Goal: Transaction & Acquisition: Book appointment/travel/reservation

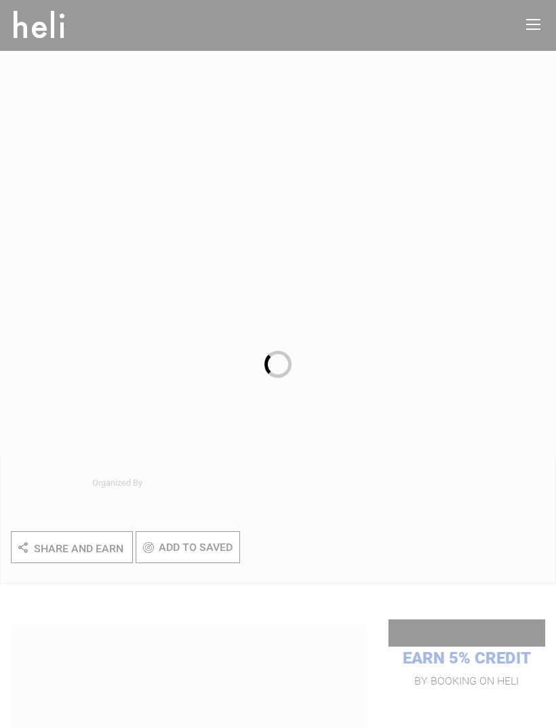
click at [349, 517] on div at bounding box center [278, 364] width 556 height 728
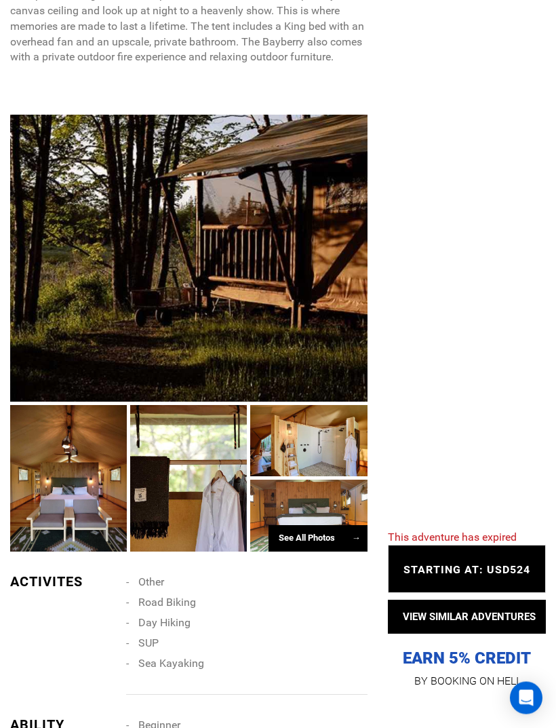
click at [63, 513] on div at bounding box center [68, 479] width 117 height 147
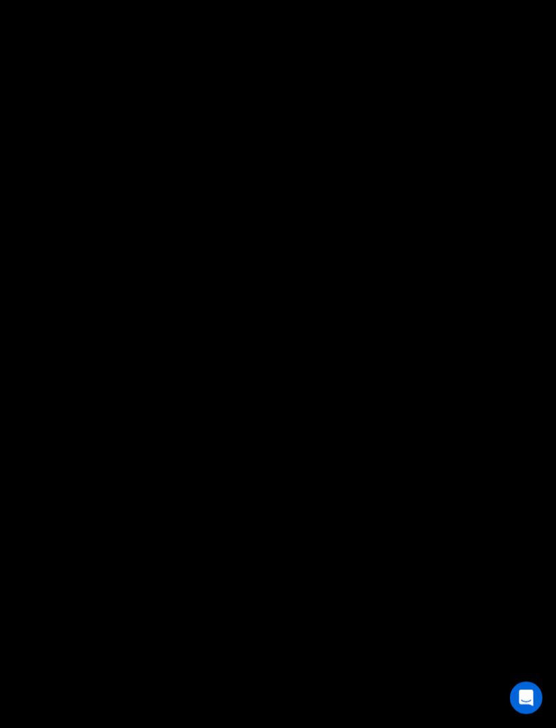
scroll to position [701, 0]
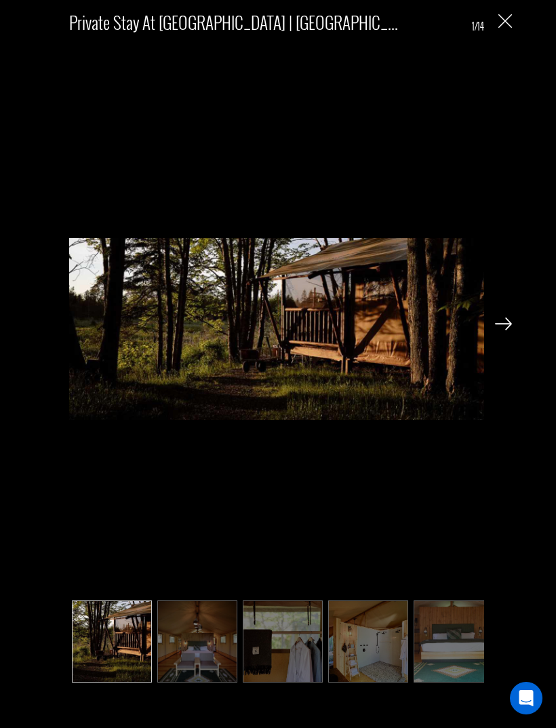
click at [512, 330] on img at bounding box center [503, 324] width 17 height 12
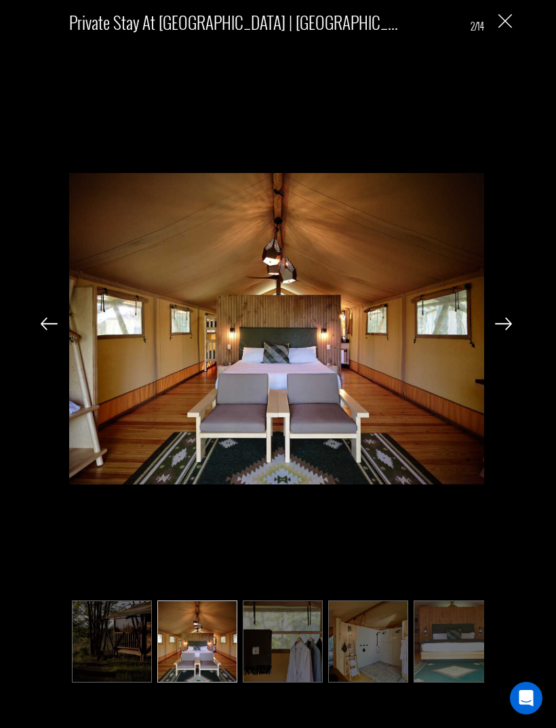
click at [512, 330] on img at bounding box center [503, 324] width 17 height 12
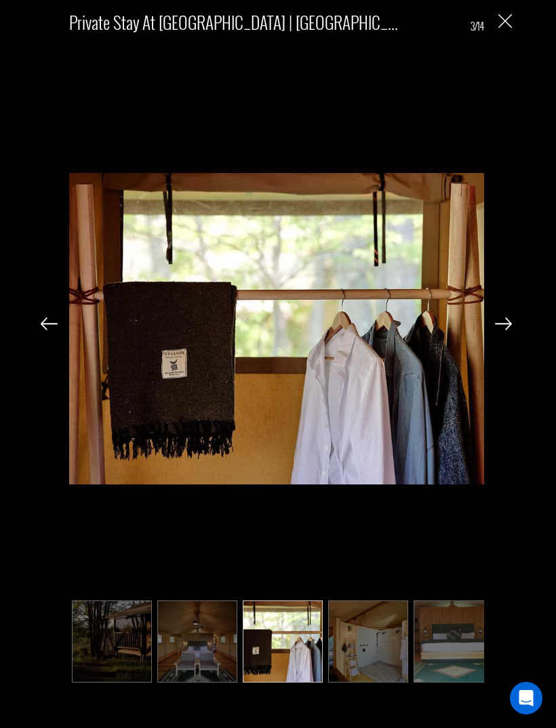
click at [503, 330] on img at bounding box center [503, 324] width 17 height 12
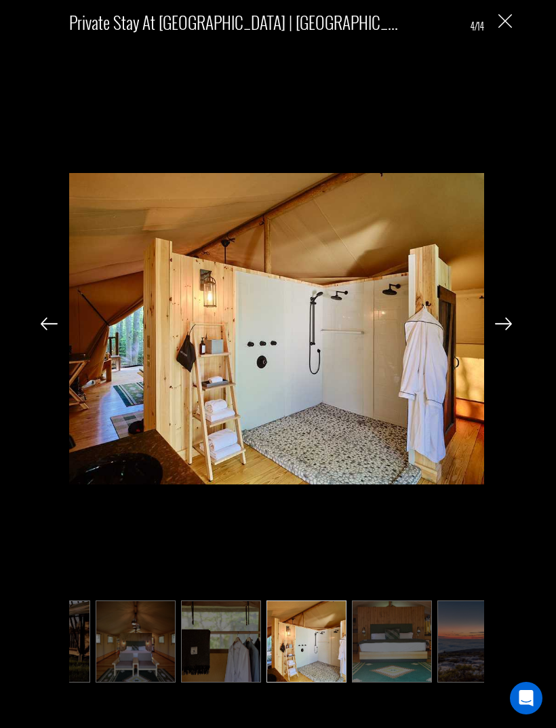
scroll to position [0, 68]
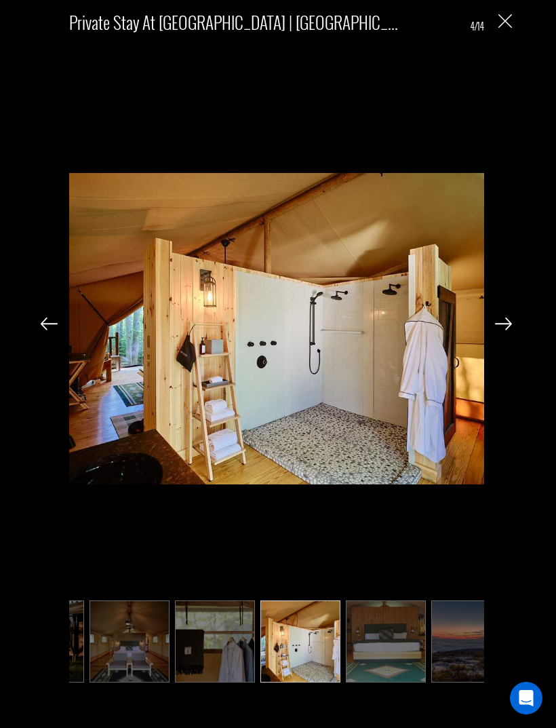
click at [510, 330] on img at bounding box center [503, 324] width 17 height 12
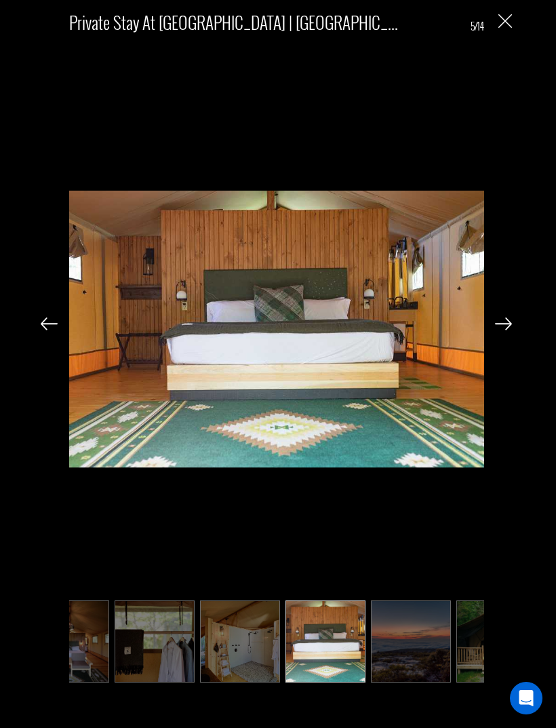
scroll to position [0, 136]
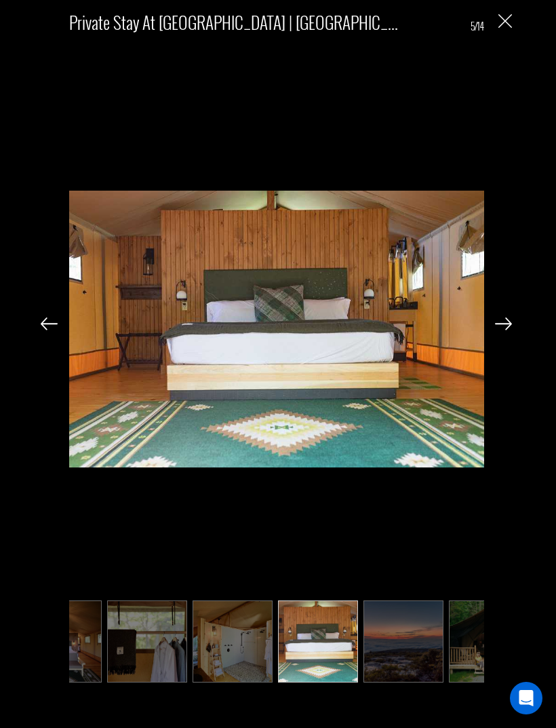
click at [511, 330] on img at bounding box center [503, 324] width 17 height 12
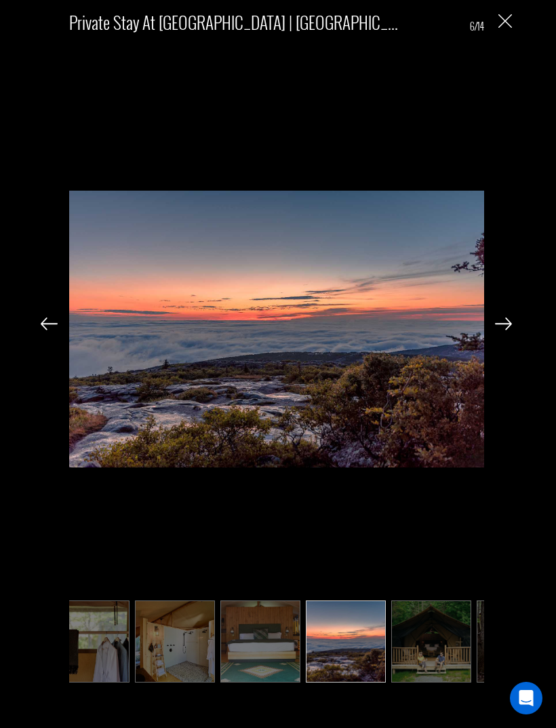
scroll to position [0, 204]
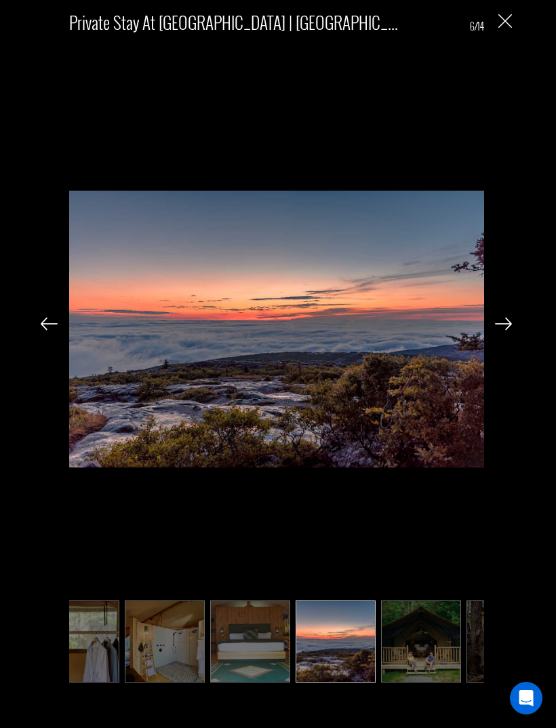
click at [510, 330] on img at bounding box center [503, 324] width 17 height 12
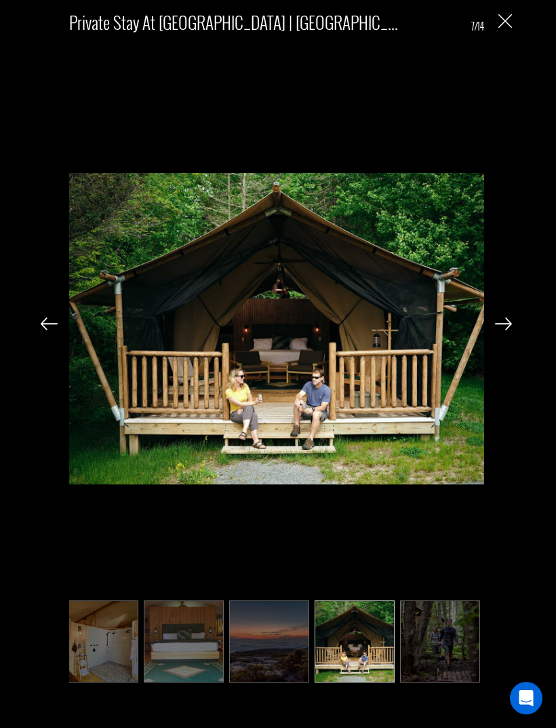
scroll to position [0, 271]
click at [511, 330] on img at bounding box center [503, 324] width 17 height 12
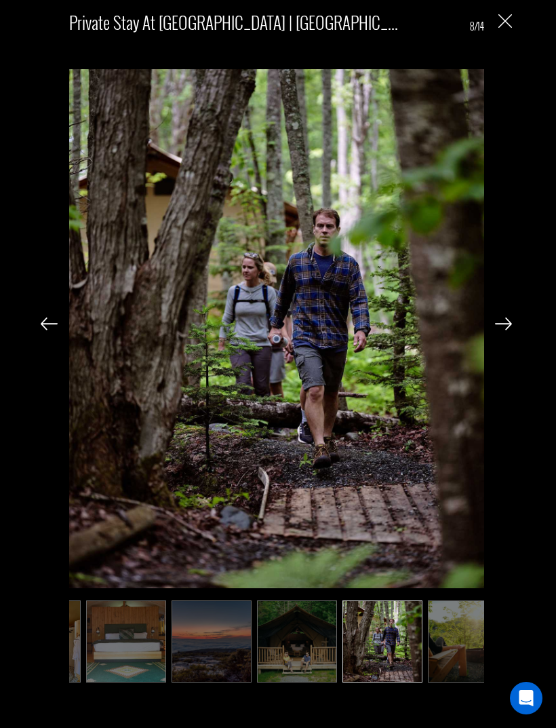
scroll to position [0, 339]
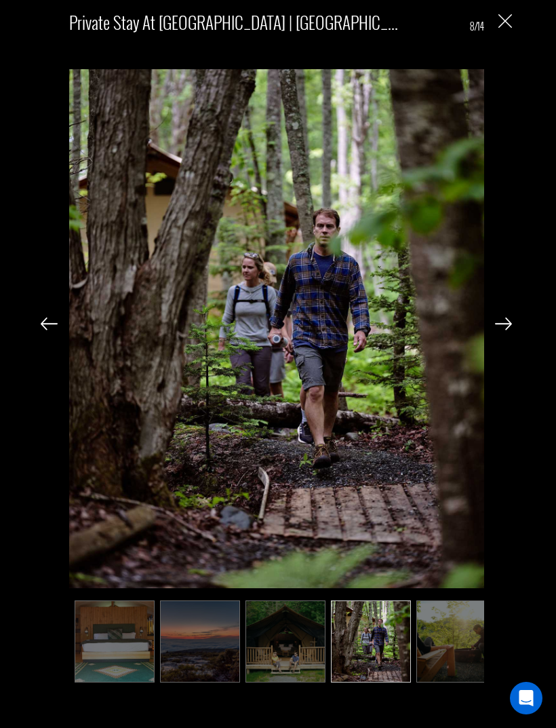
click at [516, 339] on div "Private Stay at [GEOGRAPHIC_DATA] | [GEOGRAPHIC_DATA] 8/14" at bounding box center [277, 346] width 526 height 692
click at [512, 330] on img at bounding box center [503, 324] width 17 height 12
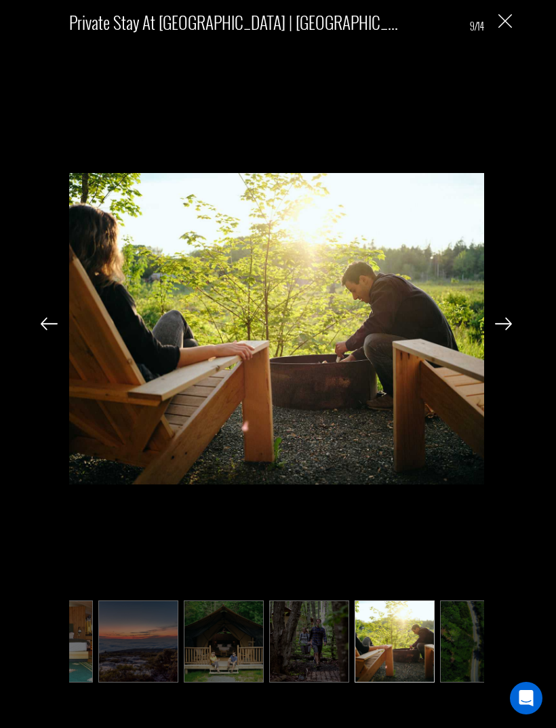
scroll to position [0, 407]
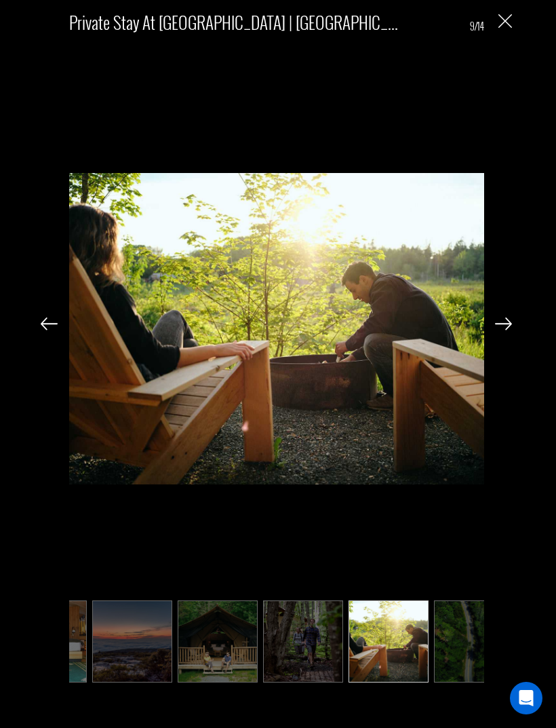
click at [511, 330] on img at bounding box center [503, 324] width 17 height 12
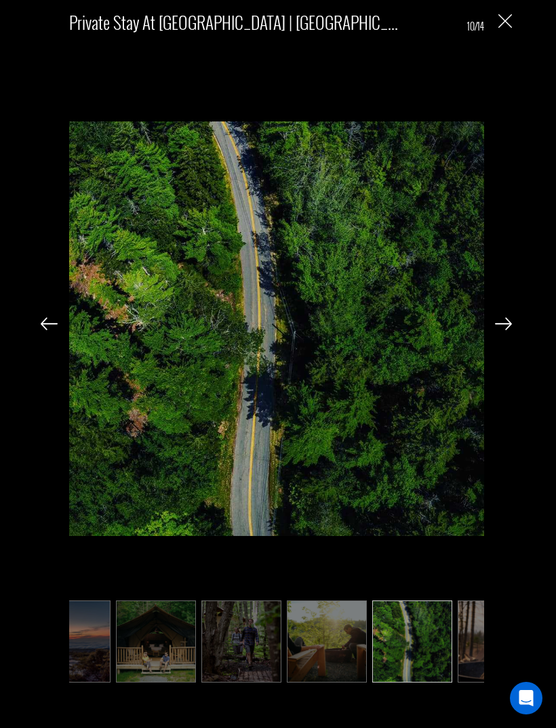
scroll to position [0, 475]
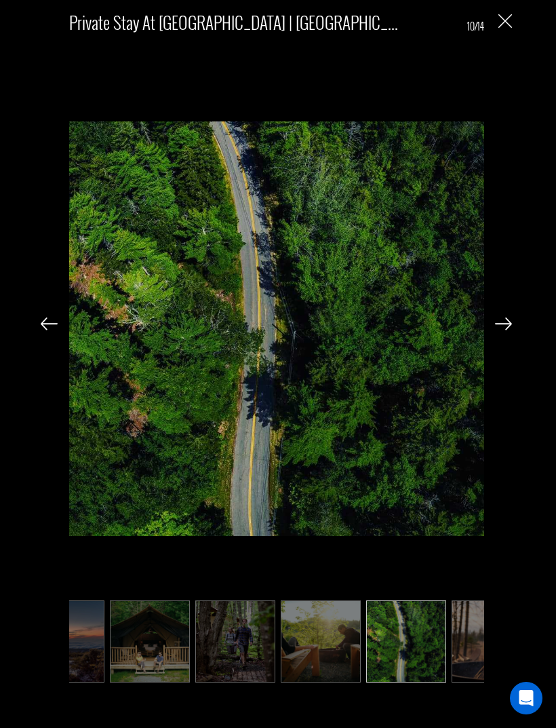
click at [512, 330] on img at bounding box center [503, 324] width 17 height 12
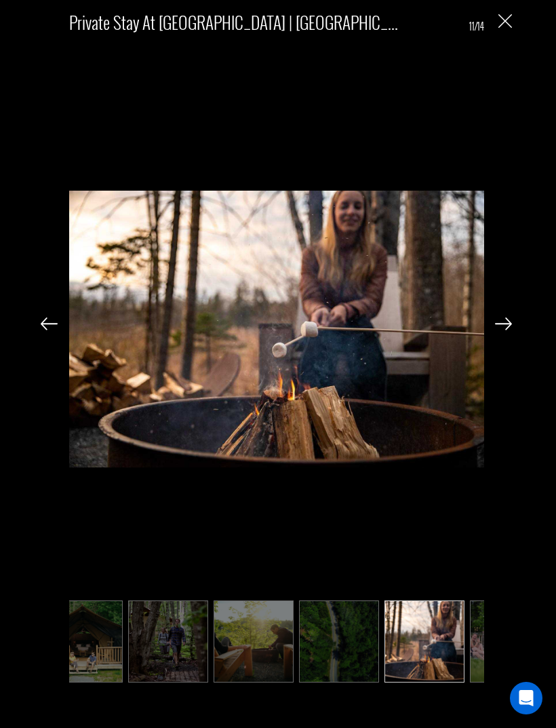
scroll to position [0, 543]
click at [512, 330] on img at bounding box center [503, 324] width 17 height 12
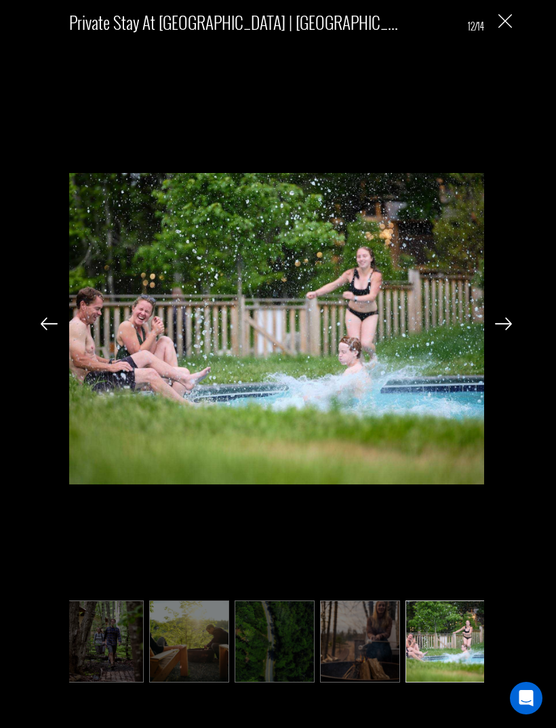
scroll to position [0, 611]
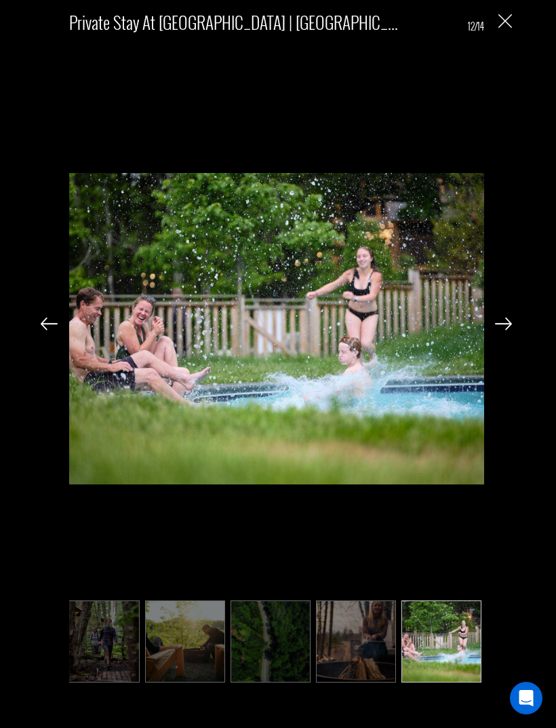
click at [510, 330] on img at bounding box center [503, 324] width 17 height 12
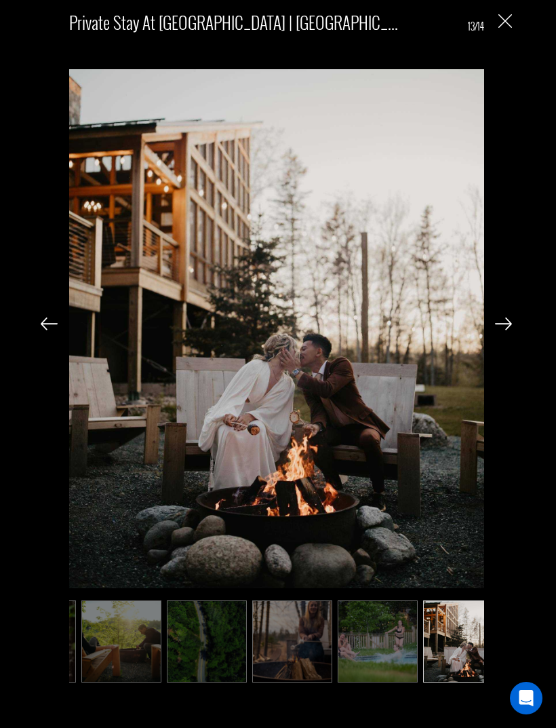
scroll to position [0, 679]
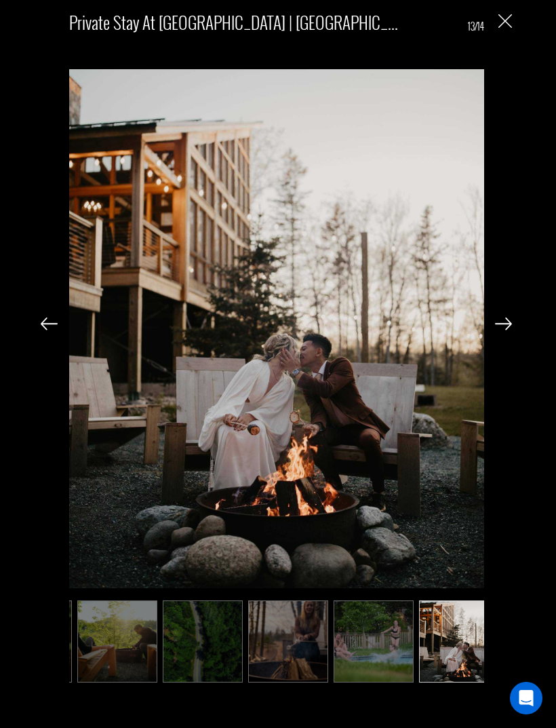
click at [512, 330] on img at bounding box center [503, 324] width 17 height 12
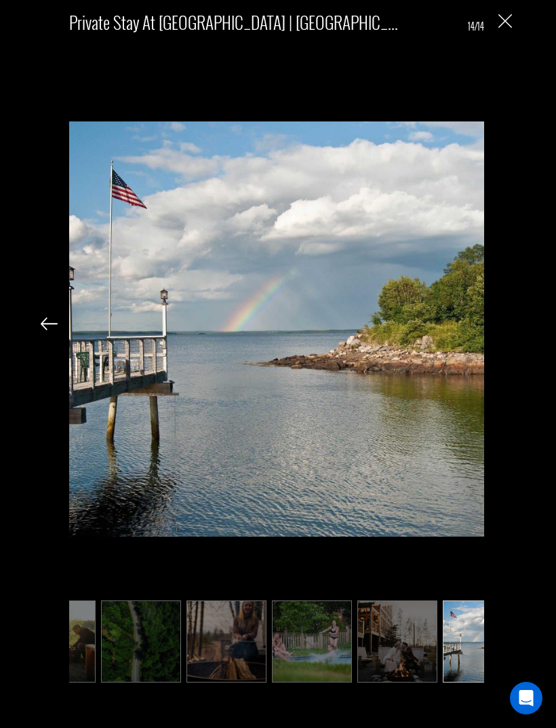
scroll to position [0, 746]
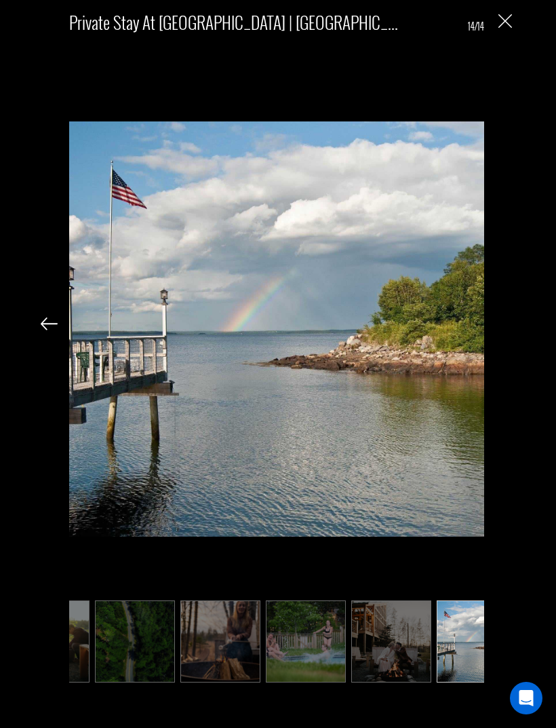
click at [512, 343] on div "Private Stay at [GEOGRAPHIC_DATA] | [GEOGRAPHIC_DATA] 14/14" at bounding box center [277, 346] width 526 height 692
click at [504, 24] on img "Close" at bounding box center [506, 21] width 14 height 14
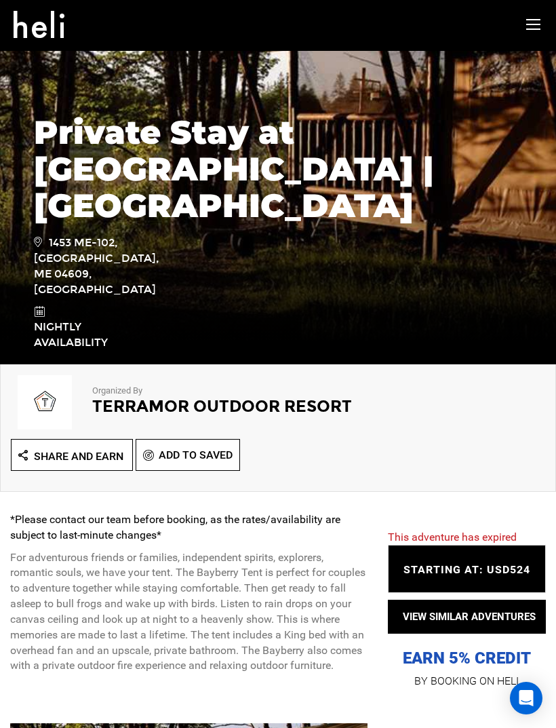
scroll to position [91, 0]
